Goal: Use online tool/utility: Utilize a website feature to perform a specific function

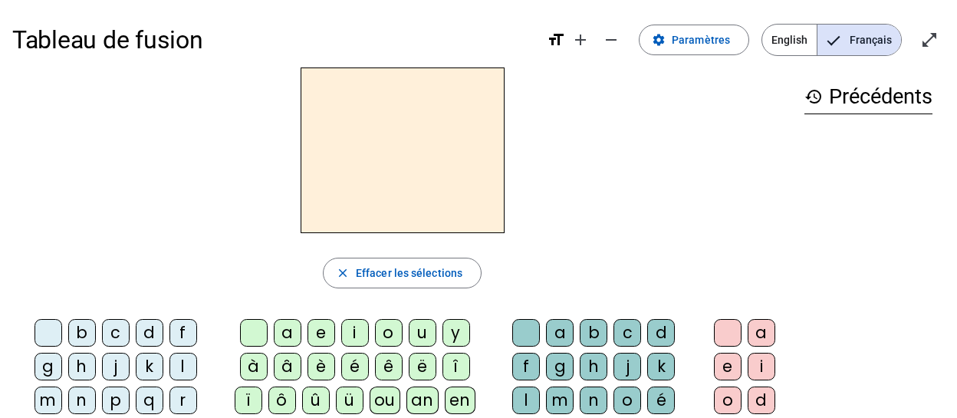
click at [613, 357] on div "j" at bounding box center [627, 367] width 28 height 28
click at [728, 373] on div "e" at bounding box center [728, 367] width 28 height 28
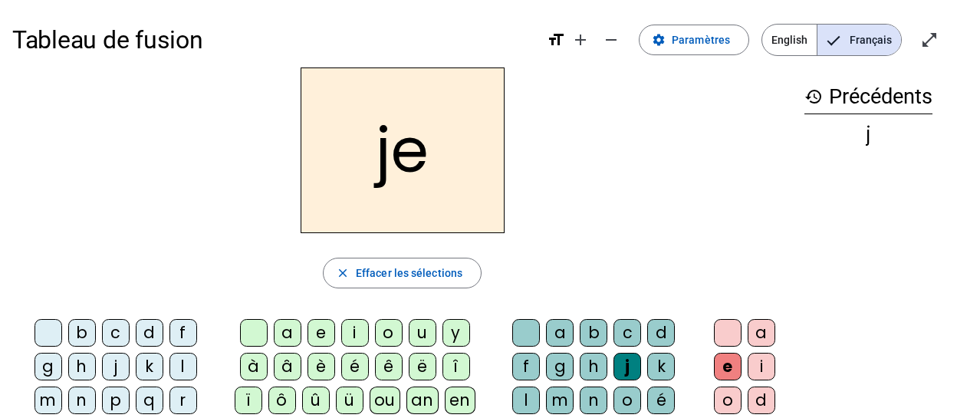
click at [647, 332] on div "d" at bounding box center [661, 333] width 28 height 28
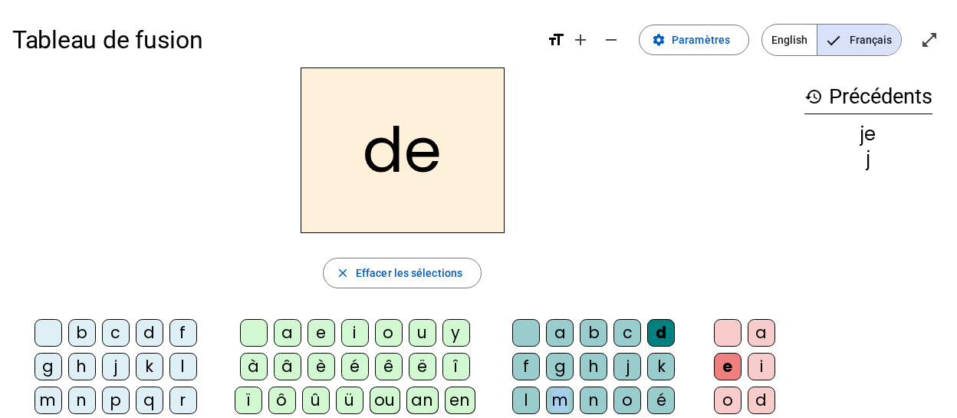
click at [614, 233] on div "de close Effacer les sélections b c d f g h j k l m n p q r s t v w x z ç gl pl…" at bounding box center [402, 347] width 780 height 561
click at [574, 386] on div "m" at bounding box center [560, 400] width 28 height 28
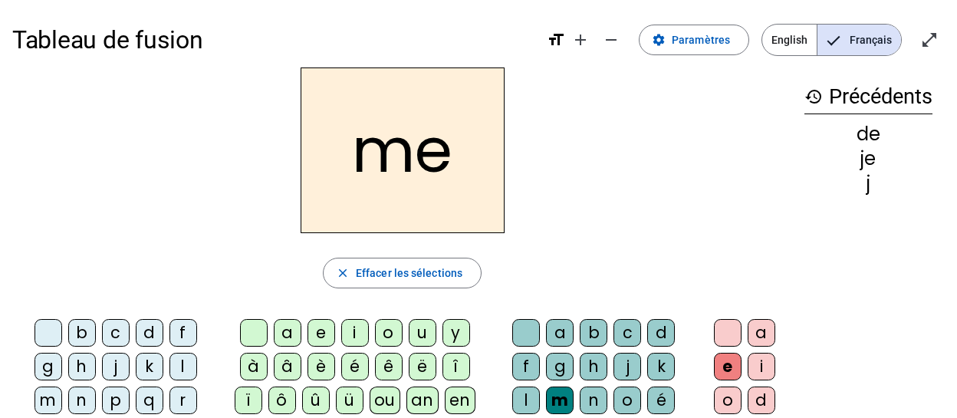
click at [540, 386] on div "l" at bounding box center [526, 400] width 28 height 28
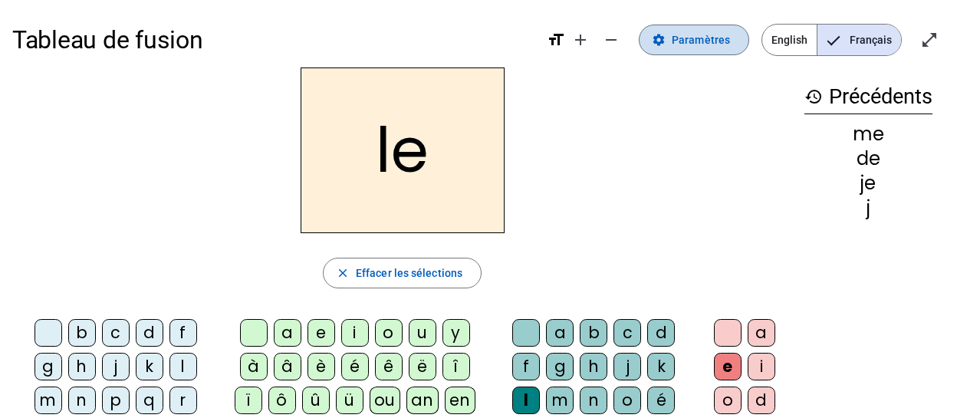
click at [724, 47] on span "Paramètres" at bounding box center [701, 40] width 58 height 18
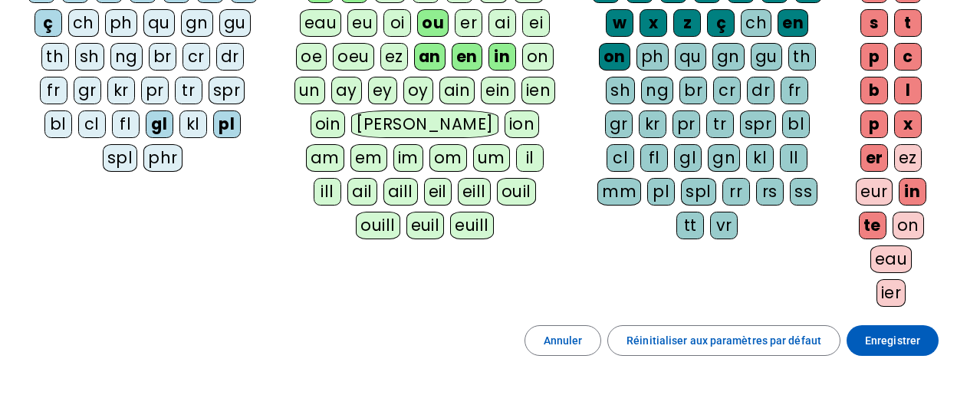
scroll to position [307, 0]
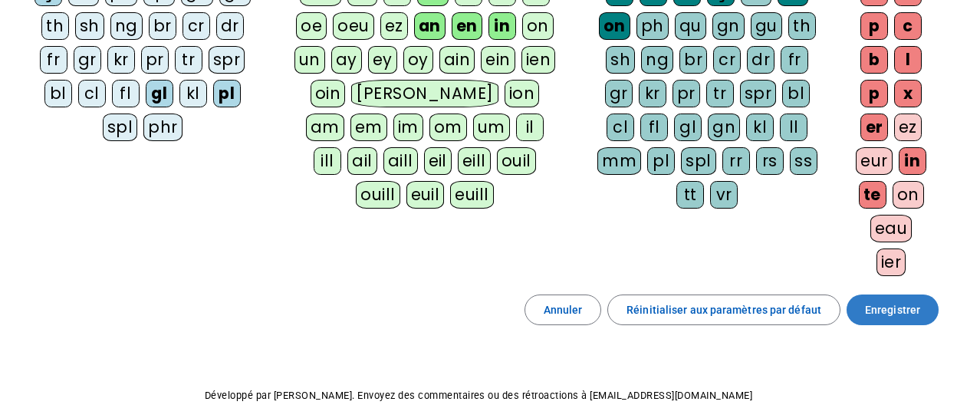
click at [885, 320] on span at bounding box center [892, 309] width 92 height 37
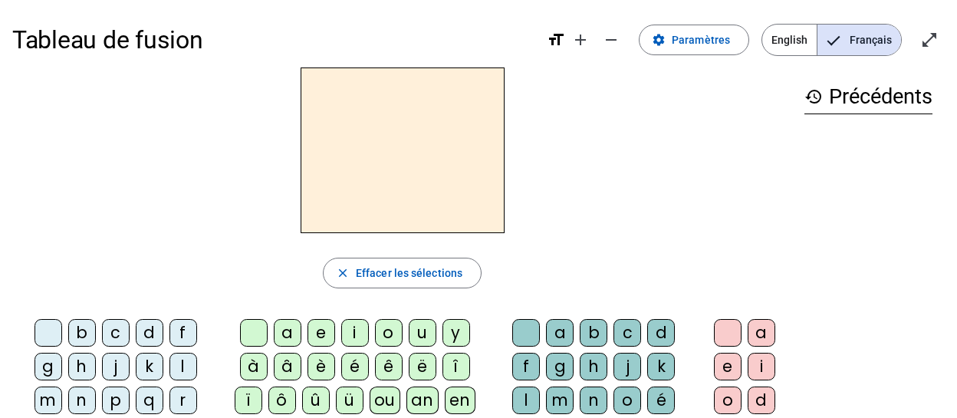
click at [728, 332] on div at bounding box center [728, 333] width 28 height 28
click at [721, 46] on span "Paramètres" at bounding box center [701, 40] width 58 height 18
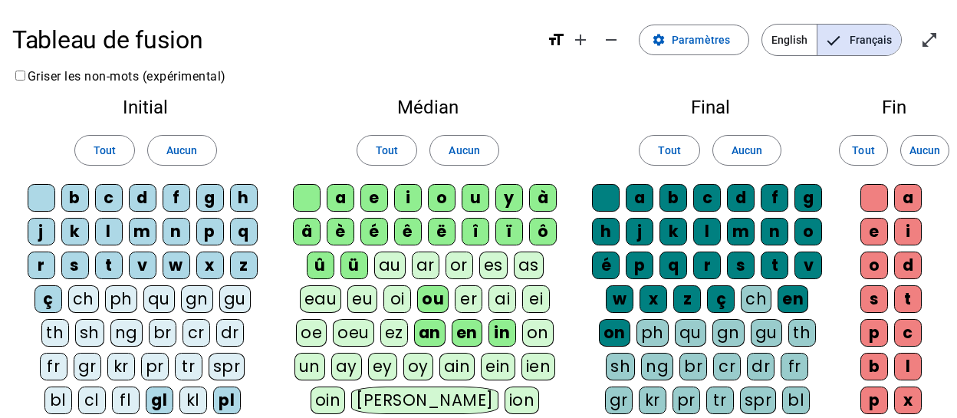
scroll to position [365, 0]
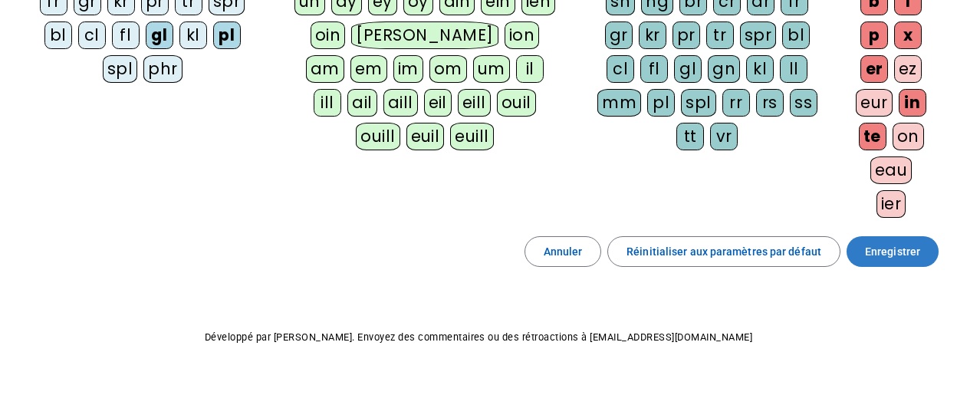
click at [873, 254] on span at bounding box center [892, 251] width 92 height 37
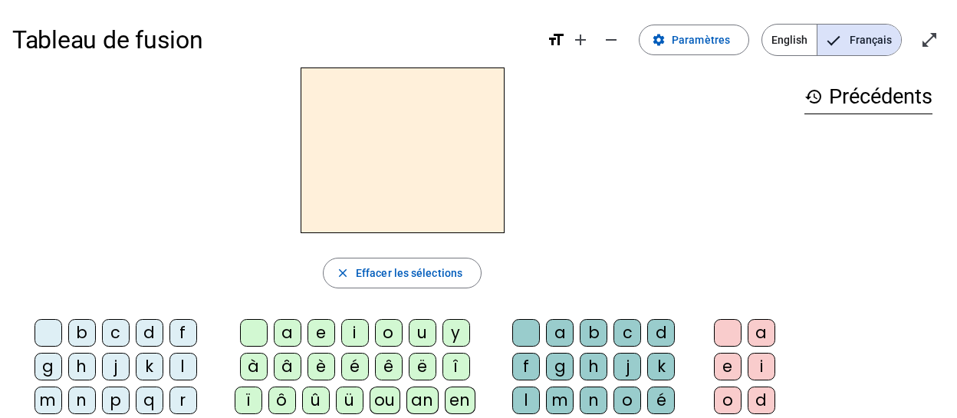
click at [540, 386] on div "l" at bounding box center [526, 400] width 28 height 28
click at [724, 324] on div at bounding box center [728, 333] width 28 height 28
click at [102, 396] on div "p" at bounding box center [116, 400] width 28 height 28
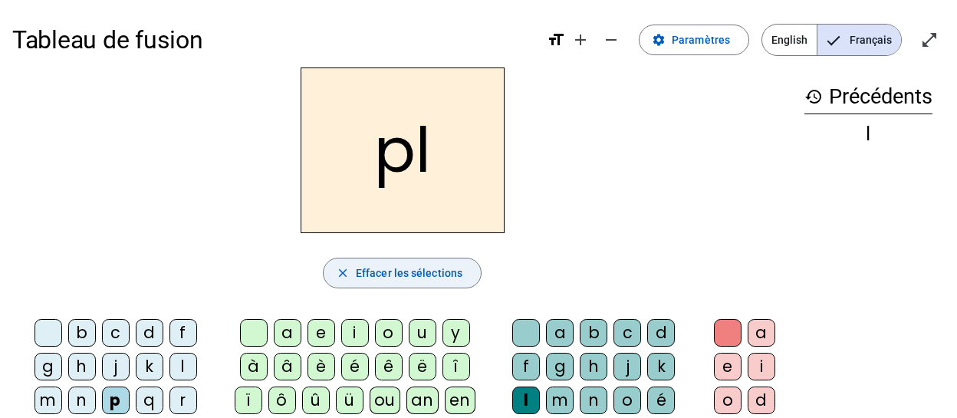
click at [345, 275] on mat-icon "close" at bounding box center [343, 273] width 14 height 14
